Goal: Task Accomplishment & Management: Use online tool/utility

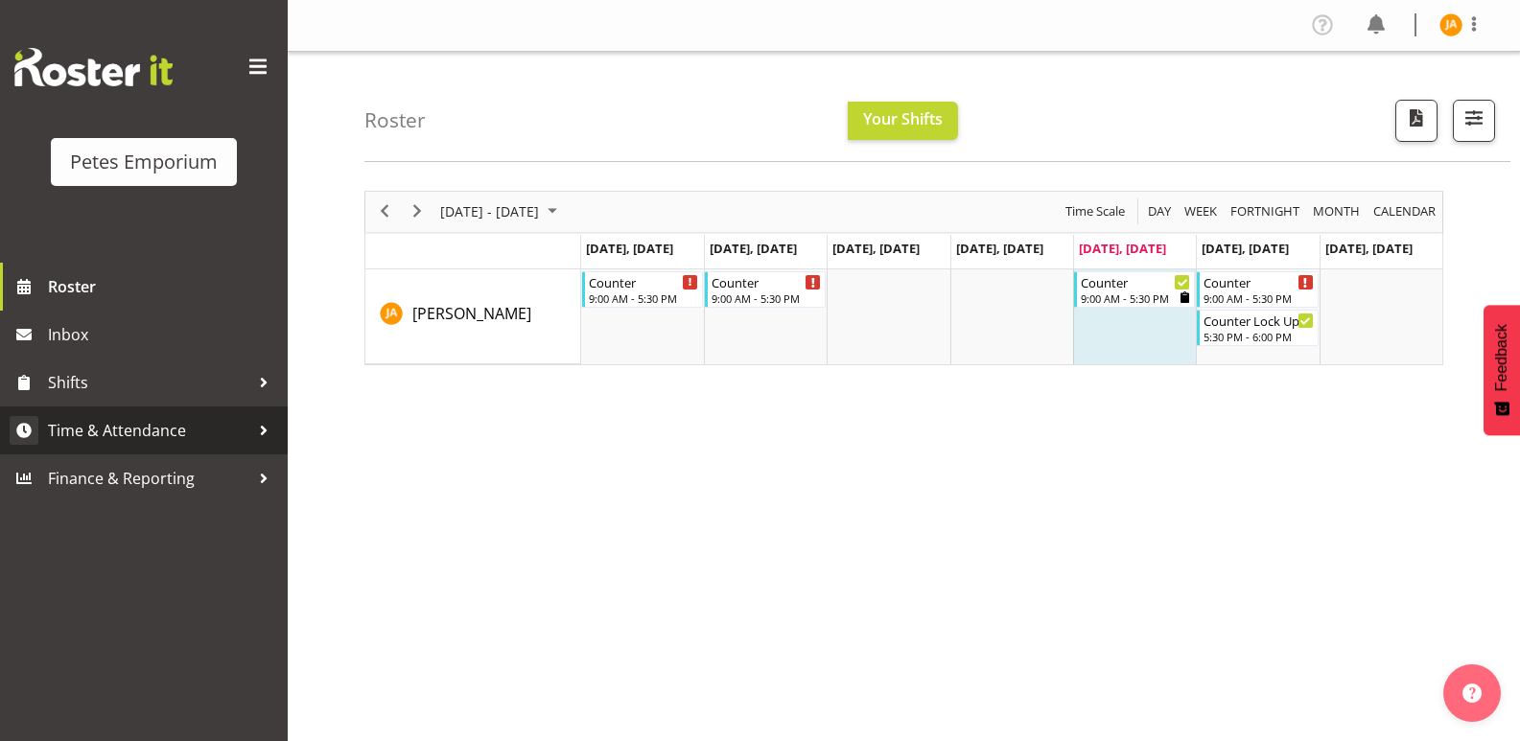
click at [175, 433] on span "Time & Attendance" at bounding box center [148, 430] width 201 height 29
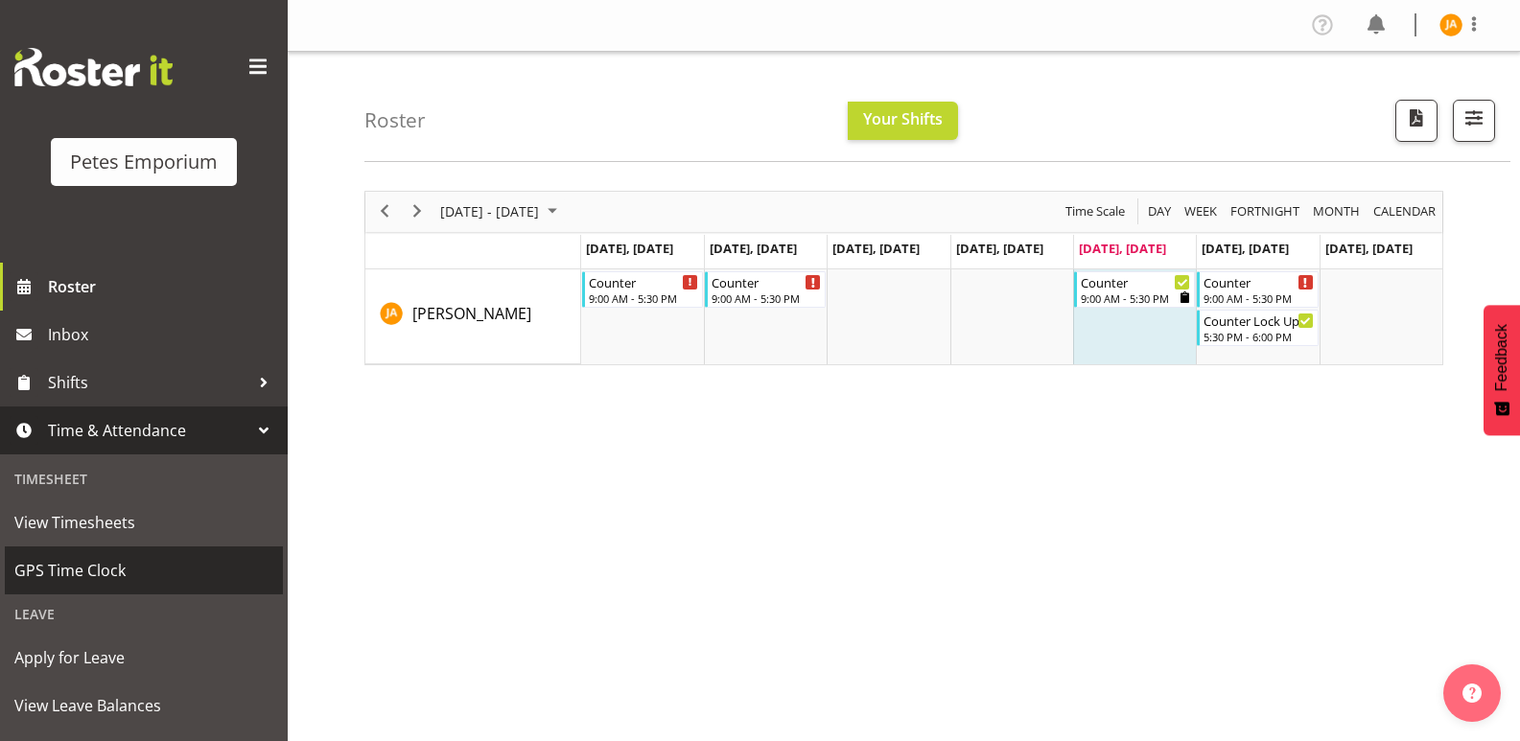
click at [97, 569] on span "GPS Time Clock" at bounding box center [143, 570] width 259 height 29
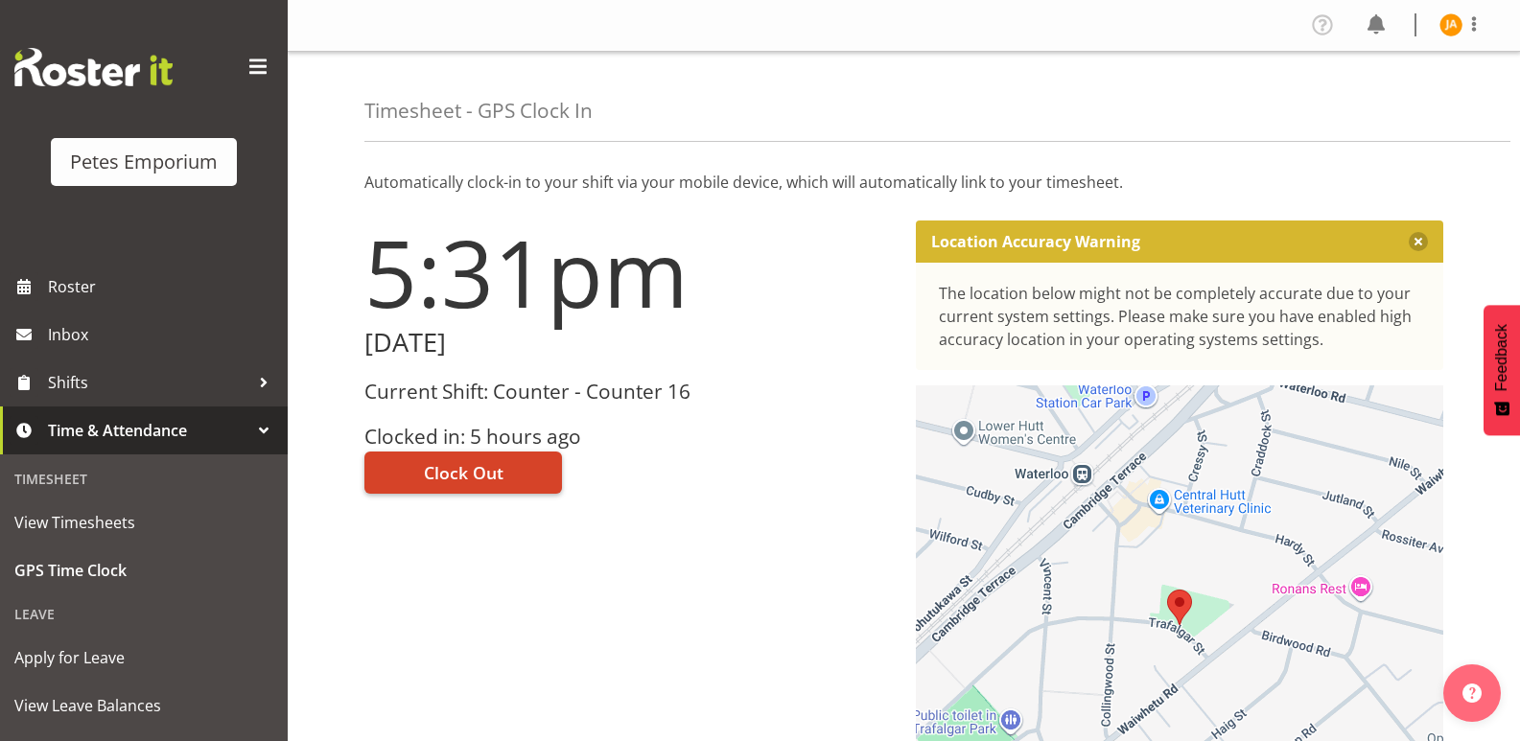
click at [427, 478] on span "Clock Out" at bounding box center [464, 472] width 80 height 25
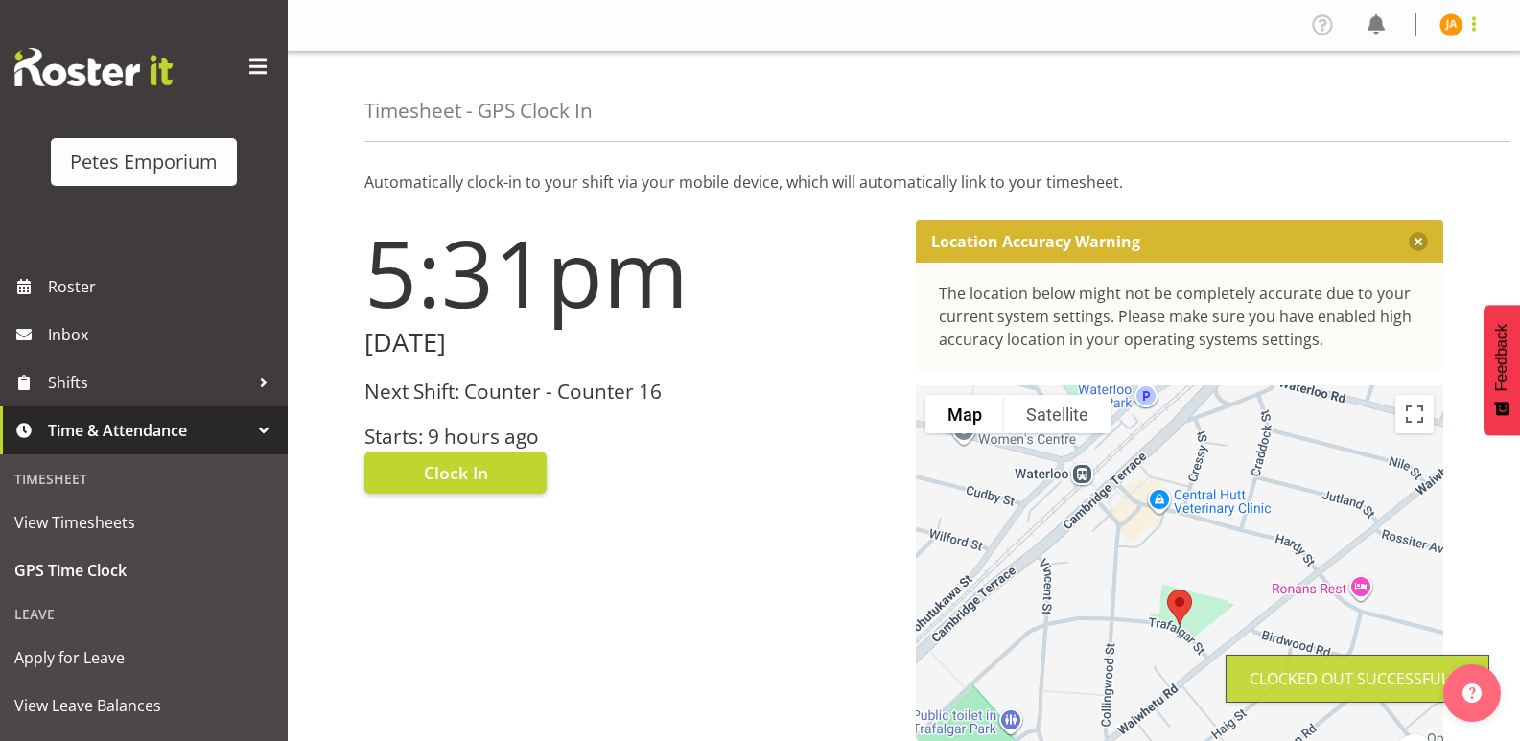
click at [1464, 25] on span at bounding box center [1473, 23] width 23 height 23
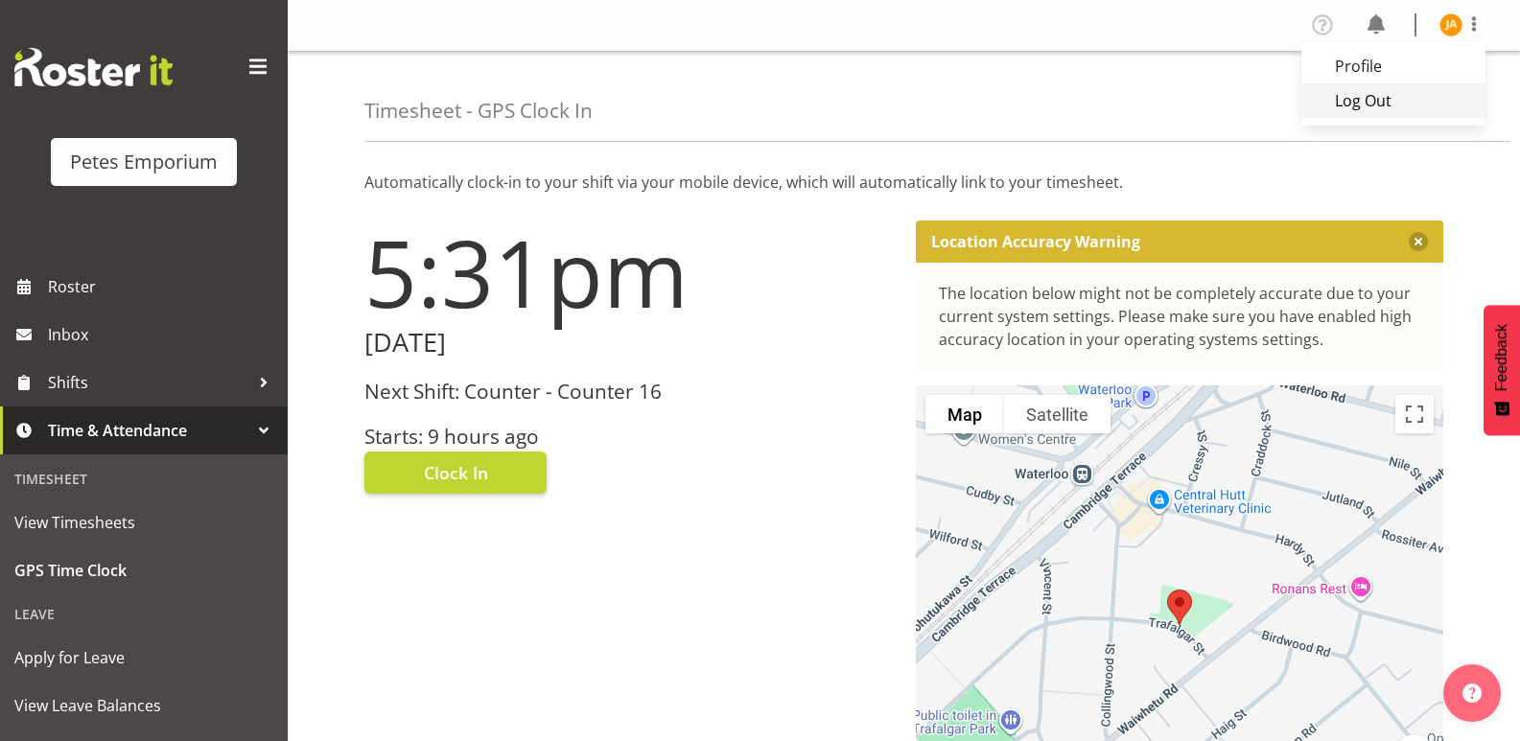
click at [1394, 97] on link "Log Out" at bounding box center [1393, 100] width 184 height 35
